Goal: Information Seeking & Learning: Learn about a topic

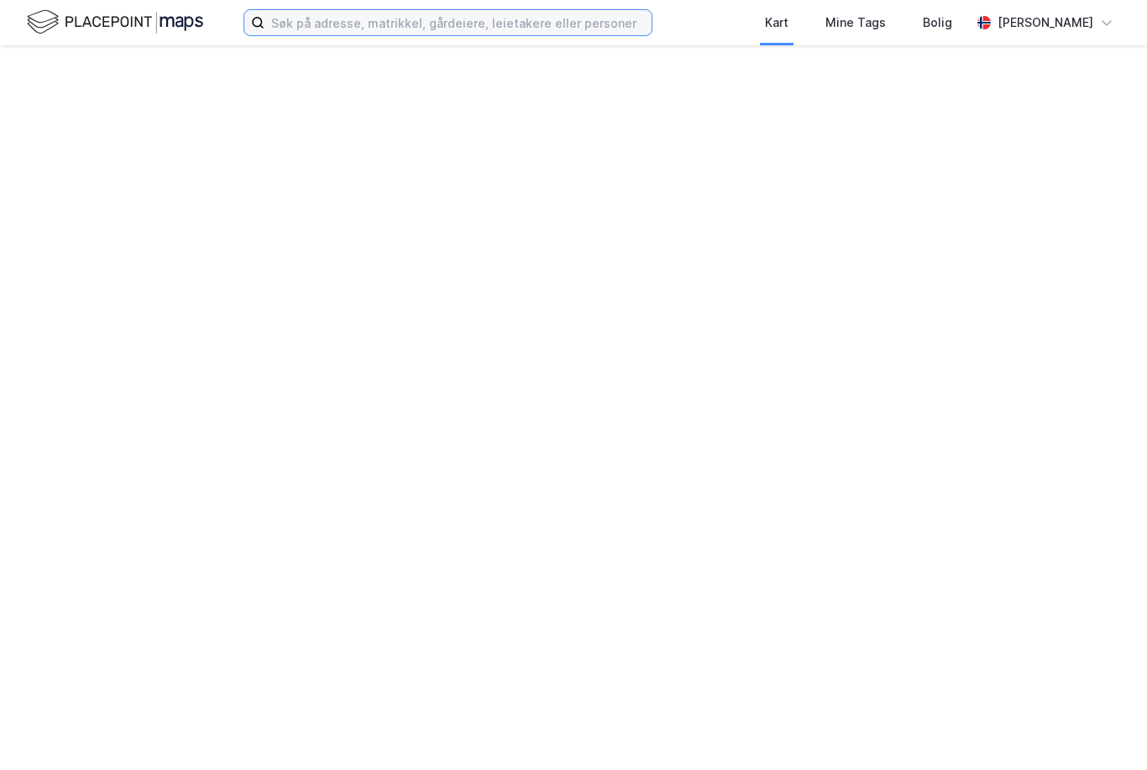
click at [432, 24] on input at bounding box center [457, 22] width 387 height 25
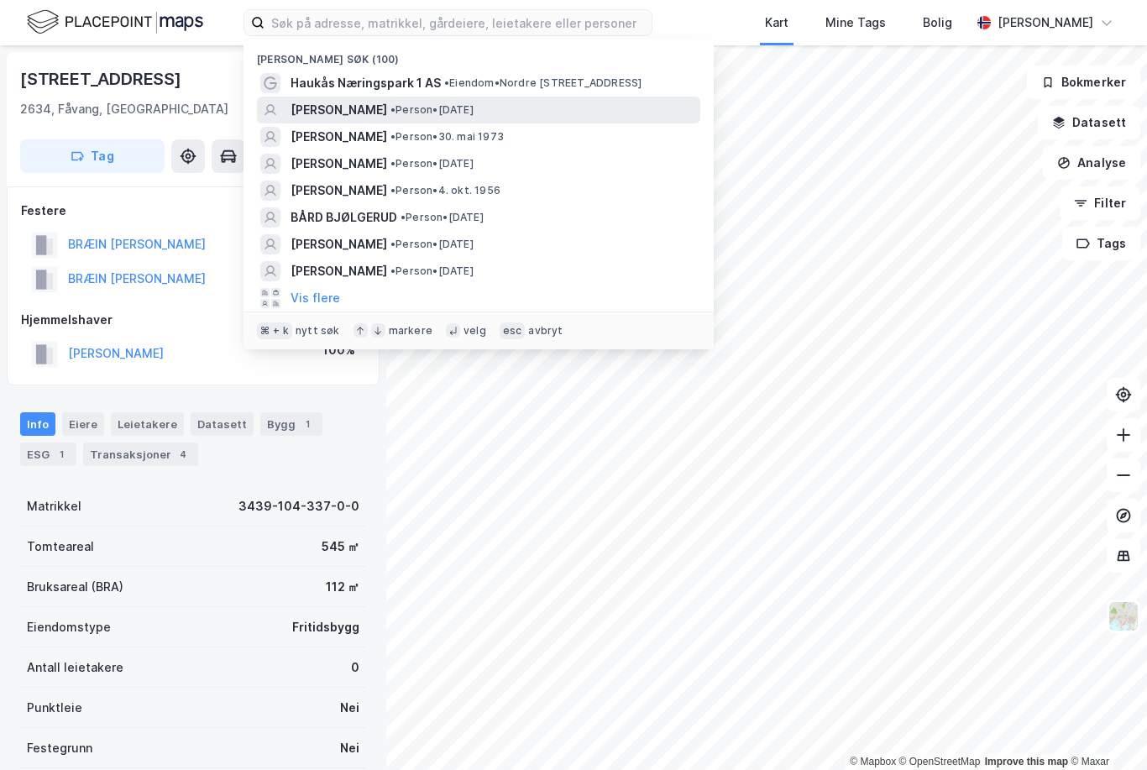
click at [349, 112] on span "[PERSON_NAME]" at bounding box center [338, 110] width 97 height 20
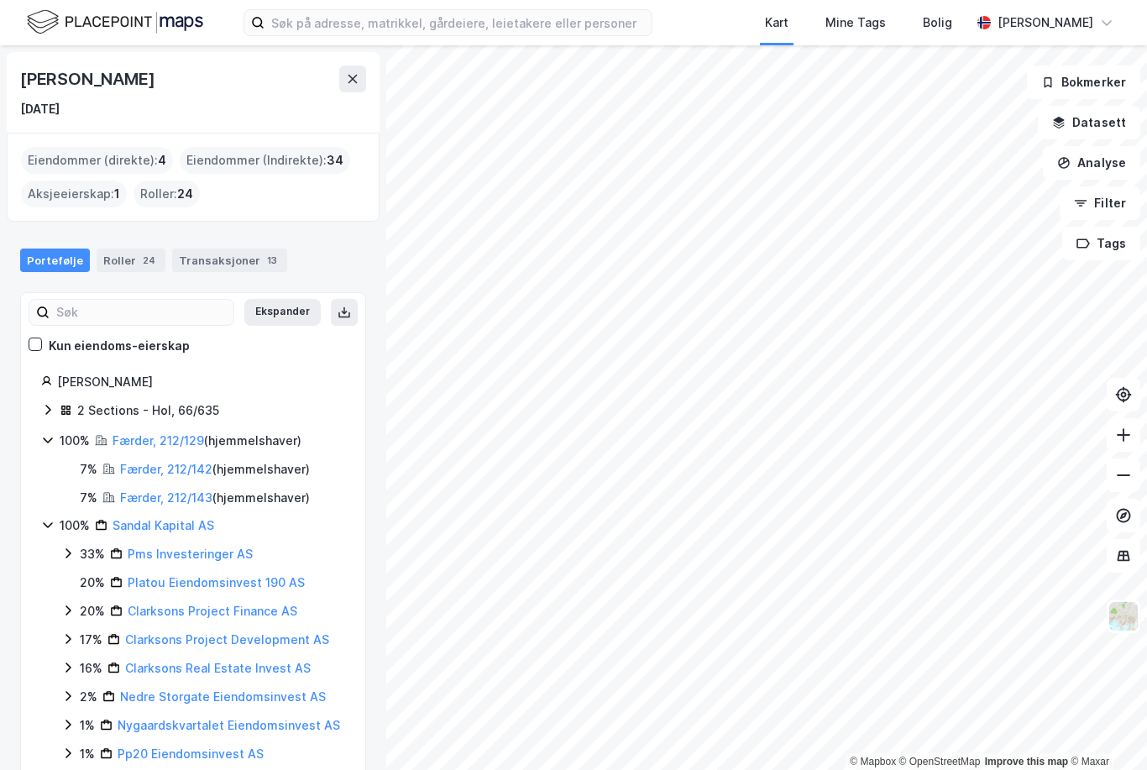
scroll to position [54, 0]
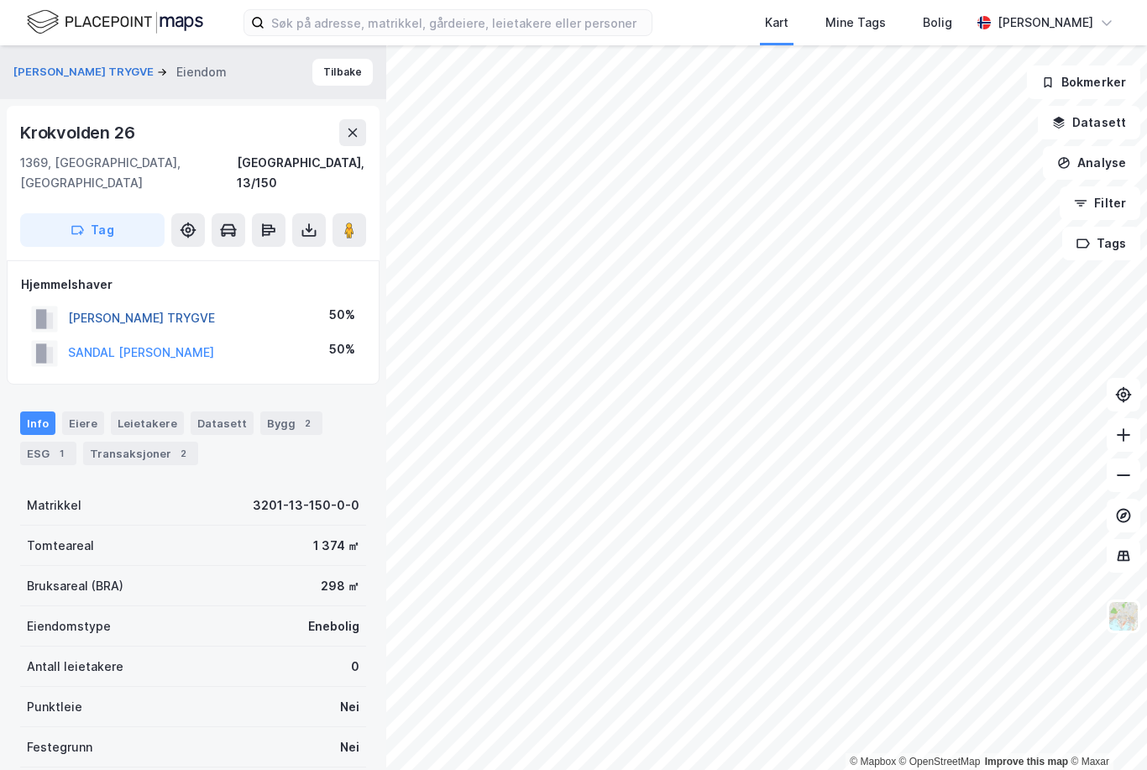
click at [0, 0] on button "[PERSON_NAME] TRYGVE" at bounding box center [0, 0] width 0 height 0
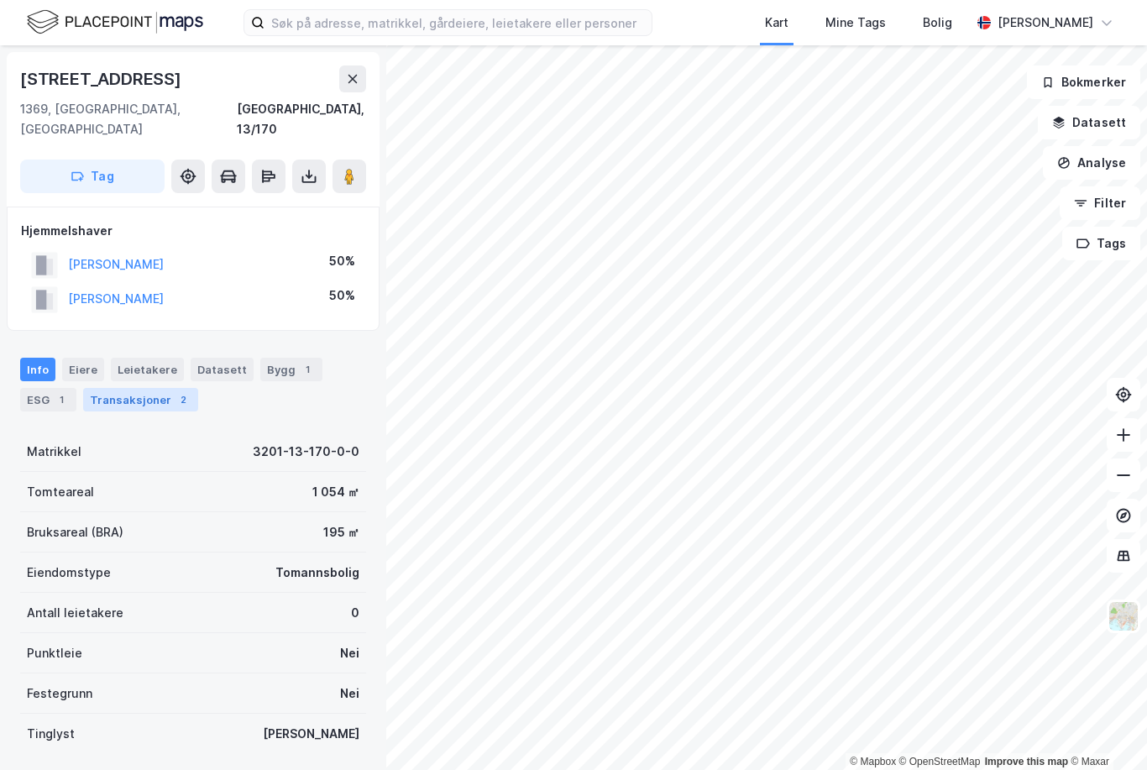
click at [142, 388] on div "Transaksjoner 2" at bounding box center [140, 400] width 115 height 24
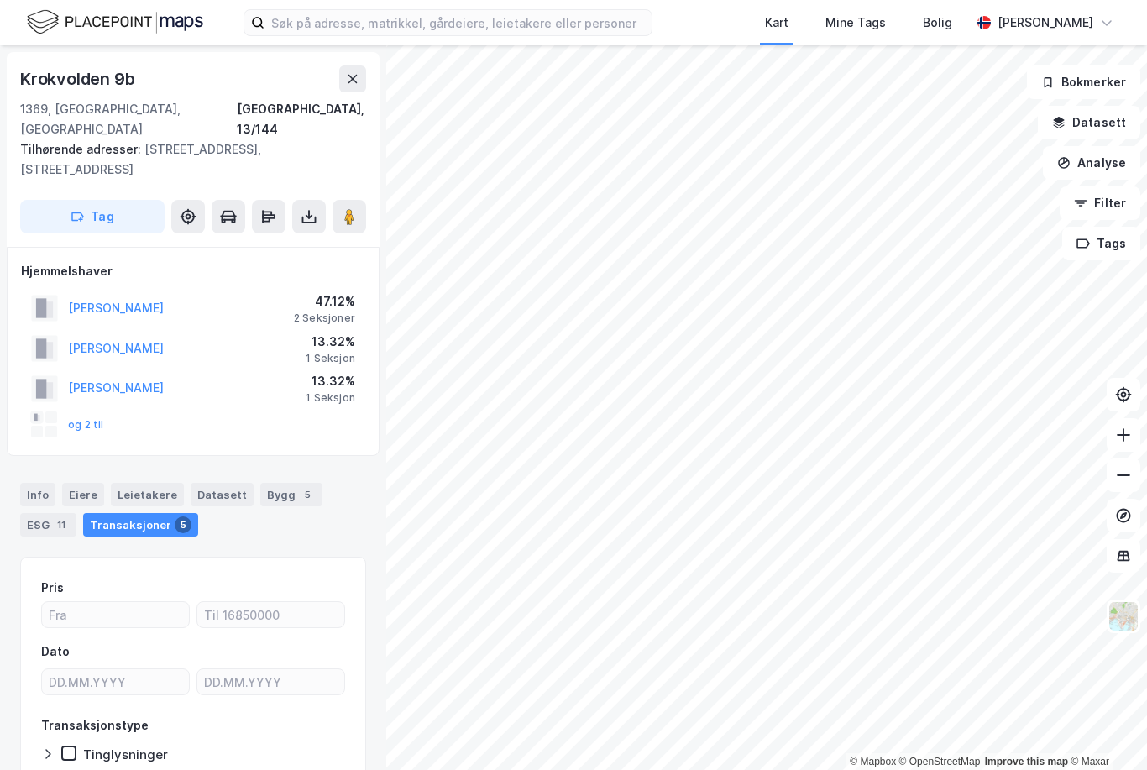
scroll to position [18, 0]
